Goal: Navigation & Orientation: Find specific page/section

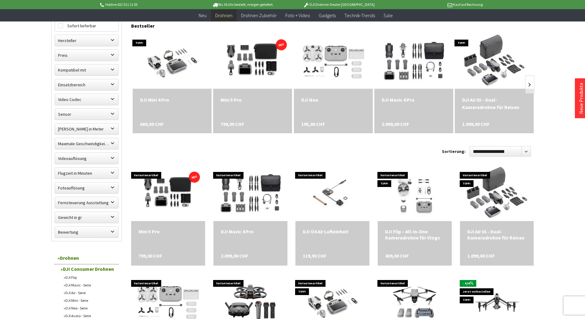
scroll to position [215, 0]
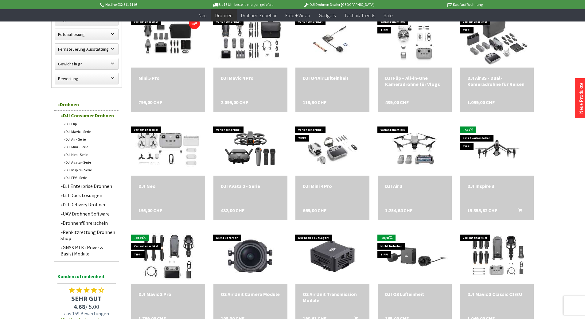
scroll to position [277, 0]
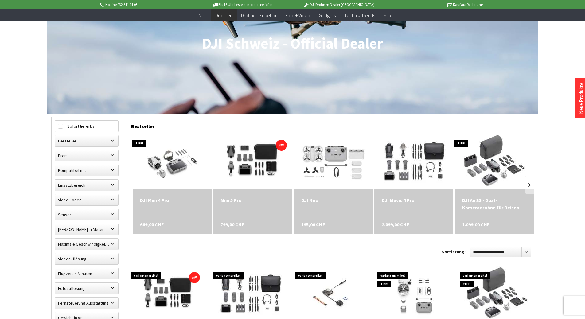
scroll to position [61, 0]
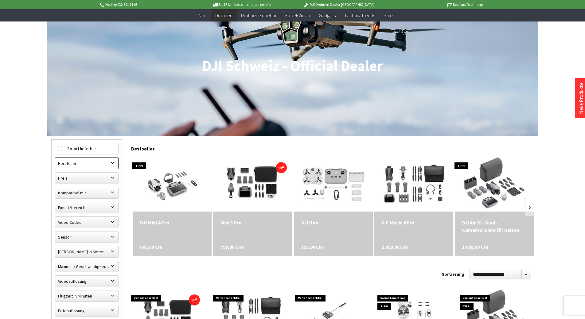
click at [112, 163] on label "Hersteller" at bounding box center [86, 163] width 63 height 11
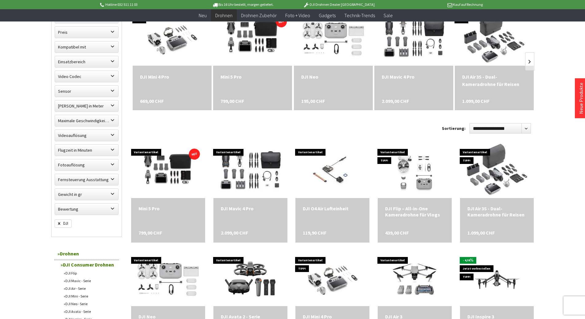
scroll to position [215, 0]
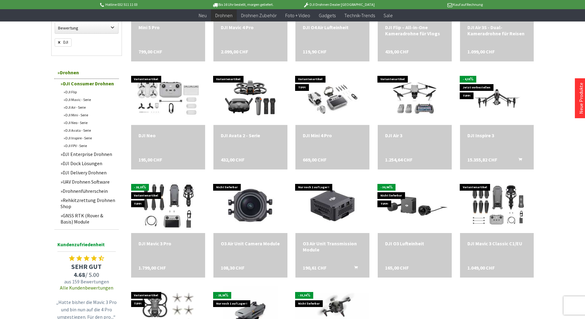
scroll to position [399, 0]
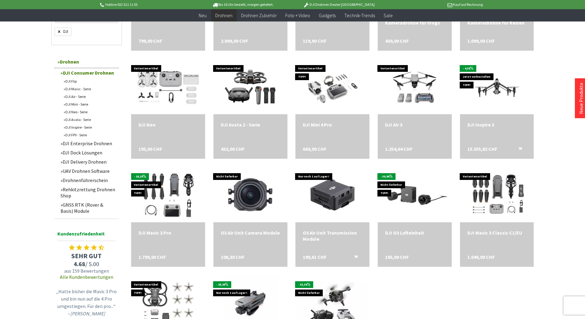
click at [73, 152] on link "DJI Dock Lösungen" at bounding box center [87, 152] width 61 height 9
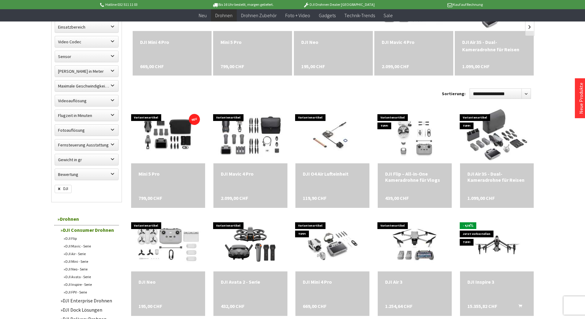
scroll to position [62, 0]
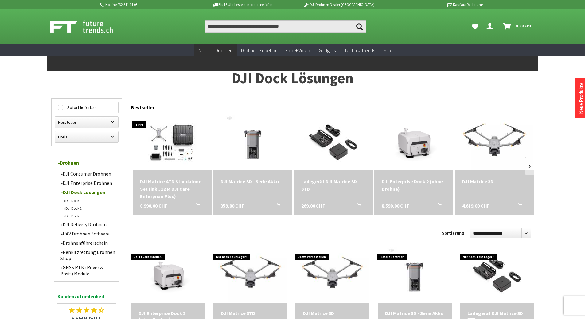
click at [204, 49] on span "Neu" at bounding box center [203, 50] width 8 height 6
